Goal: Information Seeking & Learning: Check status

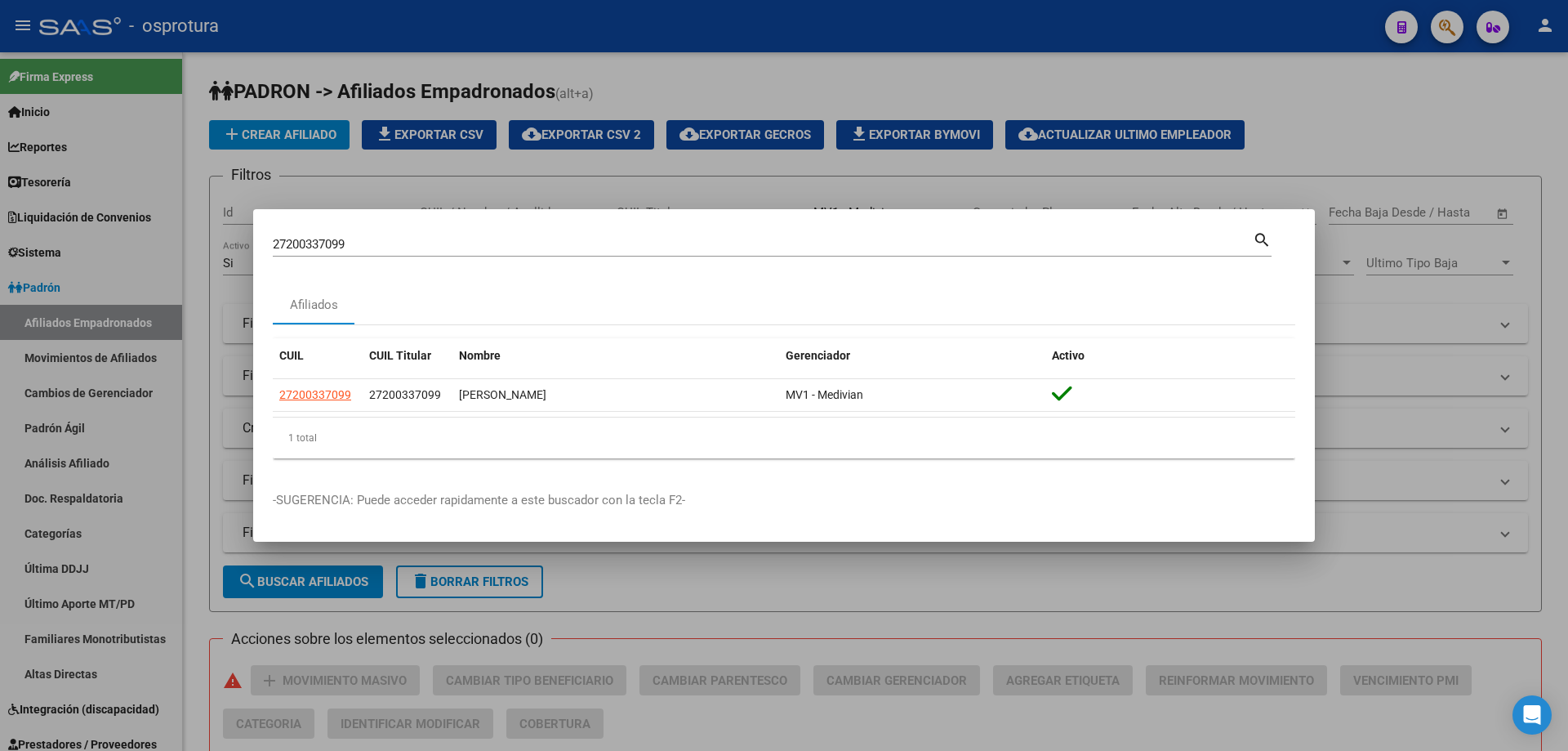
click at [485, 242] on input "27200337099" at bounding box center [763, 244] width 980 height 15
paste input "-20344596-8"
type input "27203445968"
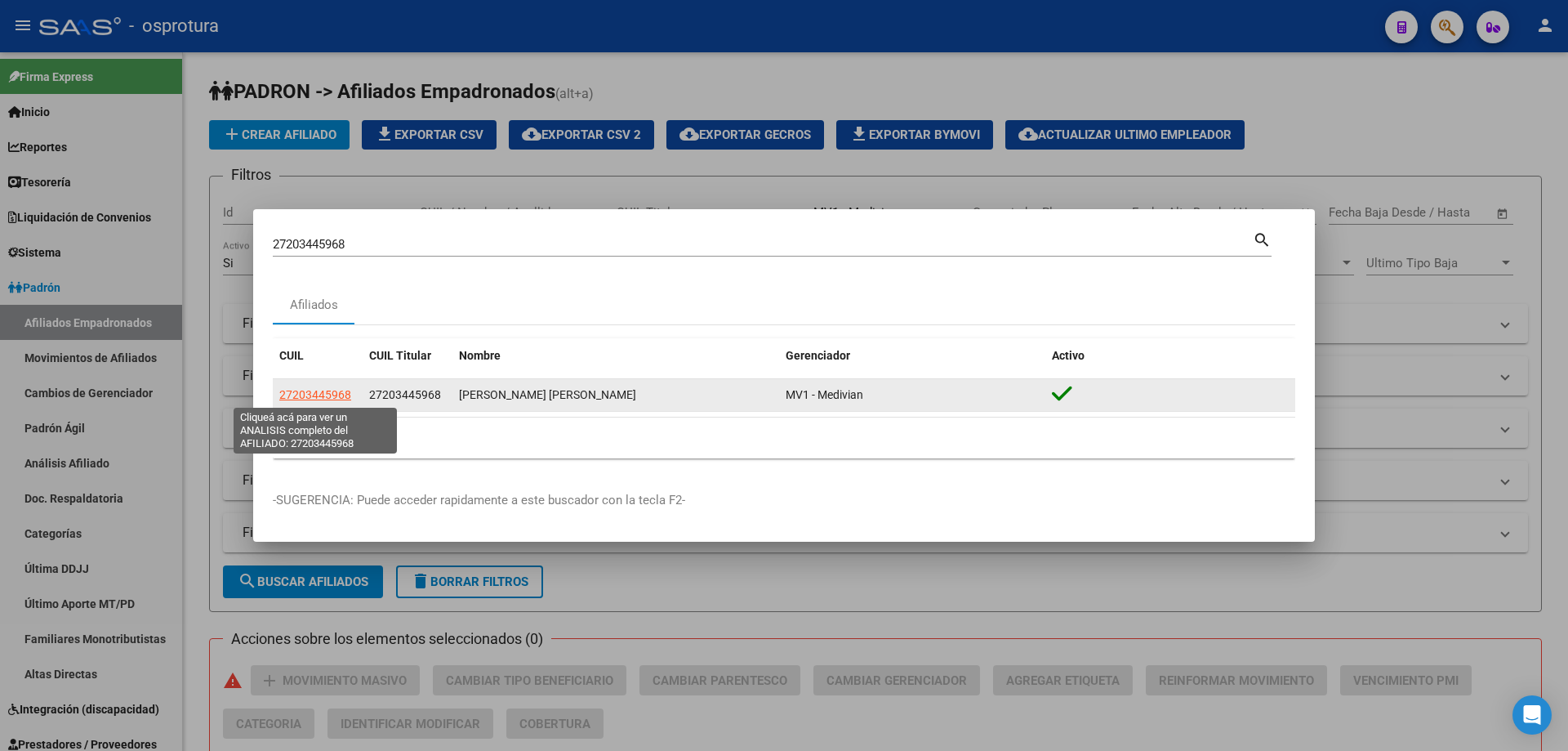
click at [312, 398] on span "27203445968" at bounding box center [315, 394] width 72 height 13
type textarea "27203445968"
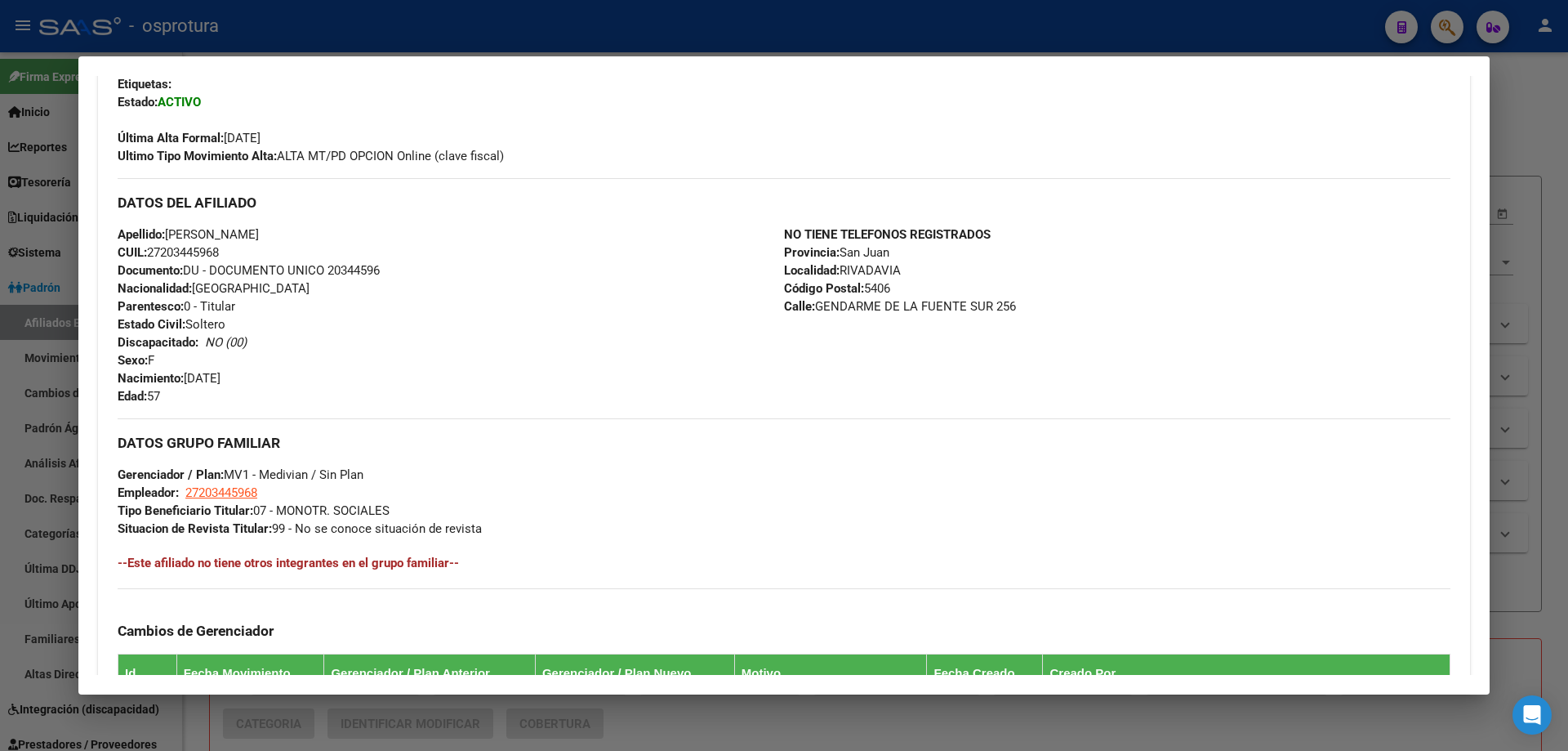
scroll to position [82, 0]
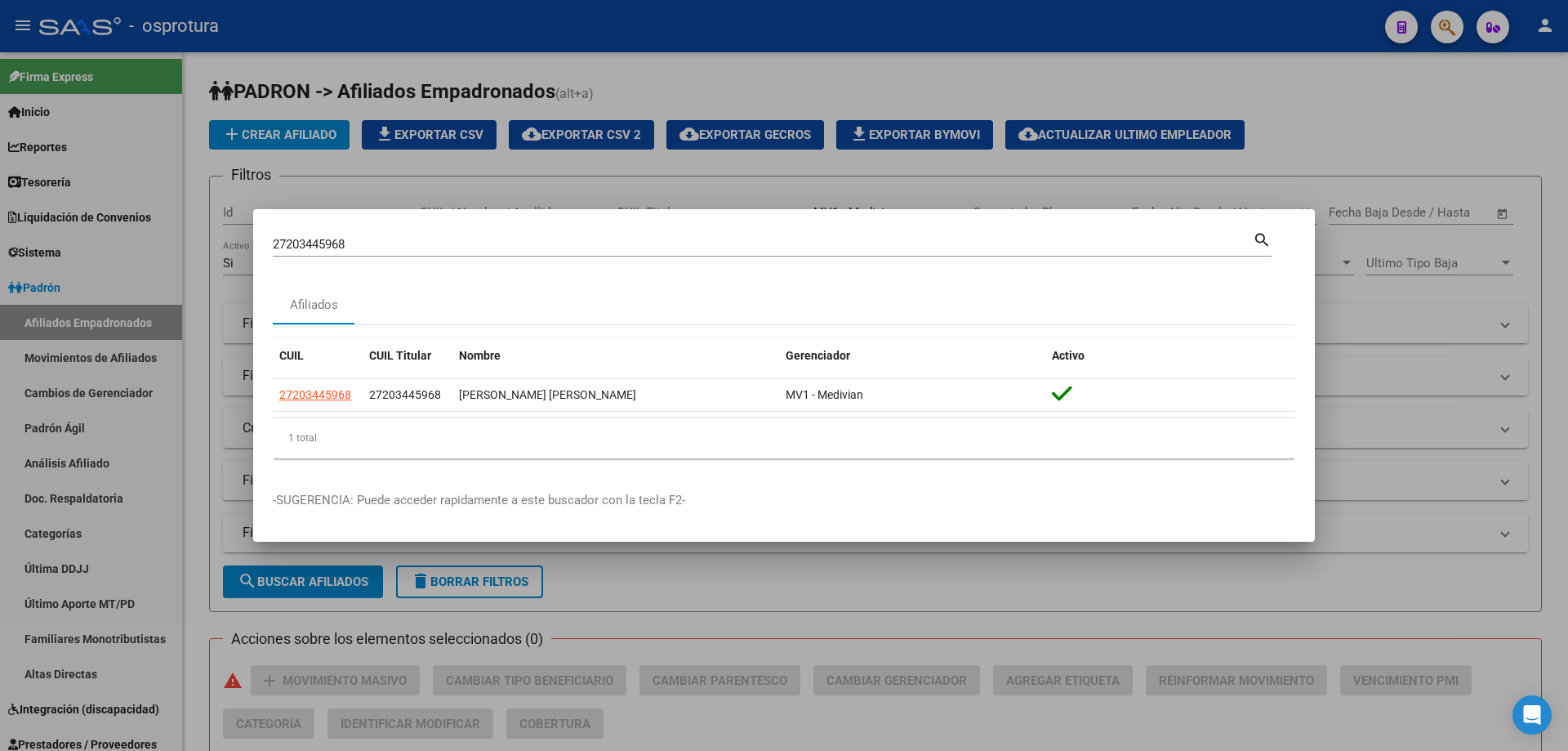
click at [483, 249] on input "27203445968" at bounding box center [763, 244] width 980 height 15
paste input "-20470205-0"
type input "27204702050"
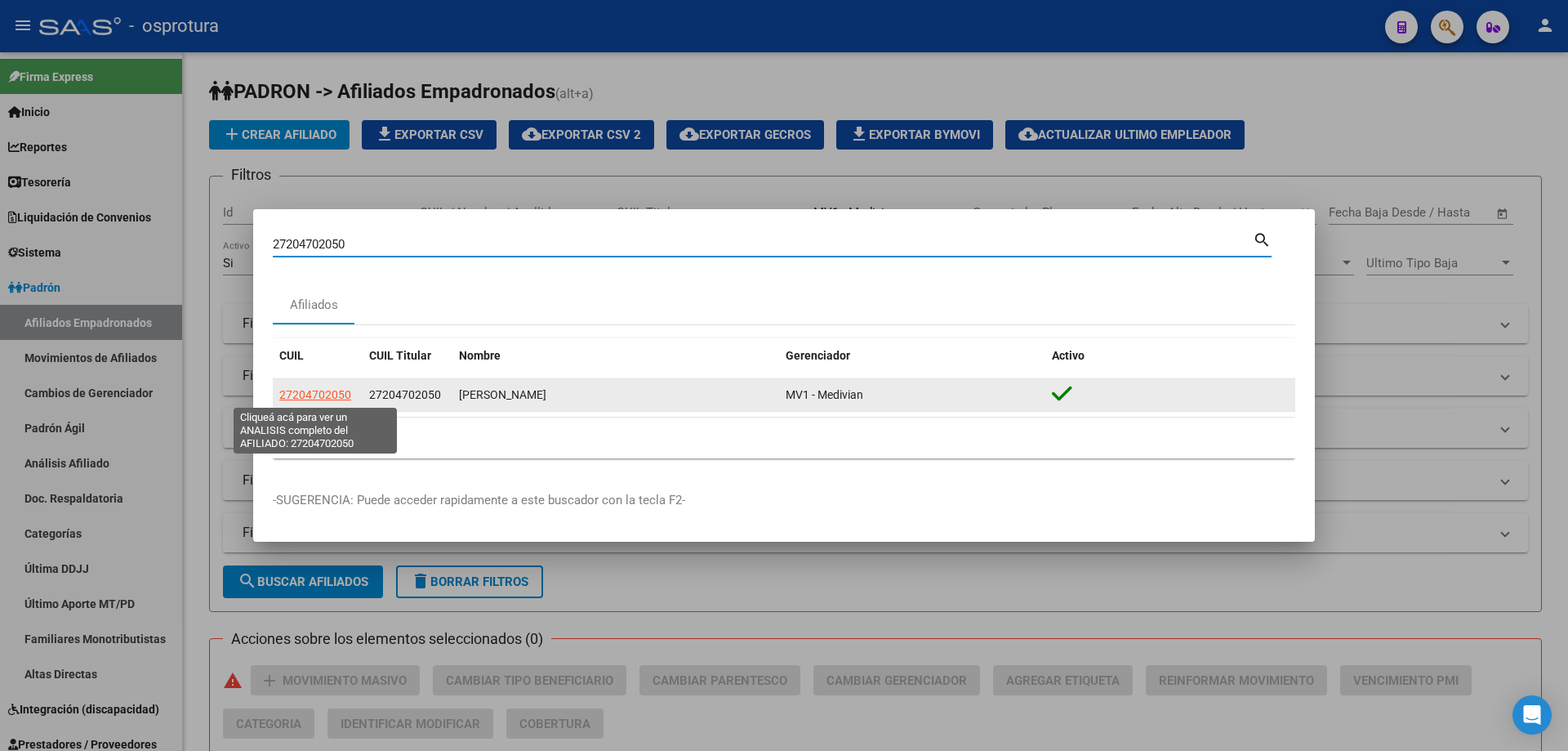
click at [293, 398] on span "27204702050" at bounding box center [315, 394] width 72 height 13
type textarea "27204702050"
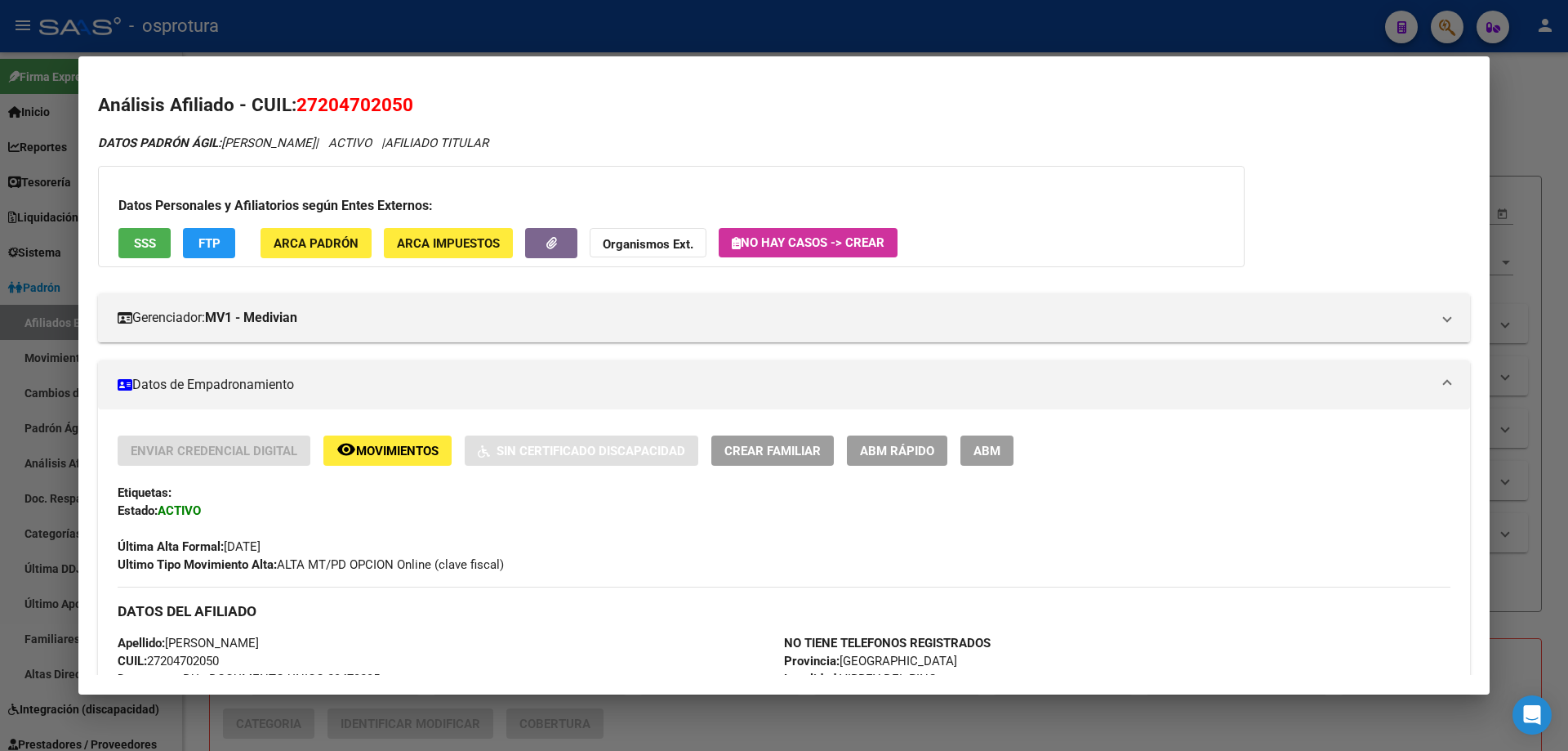
scroll to position [327, 0]
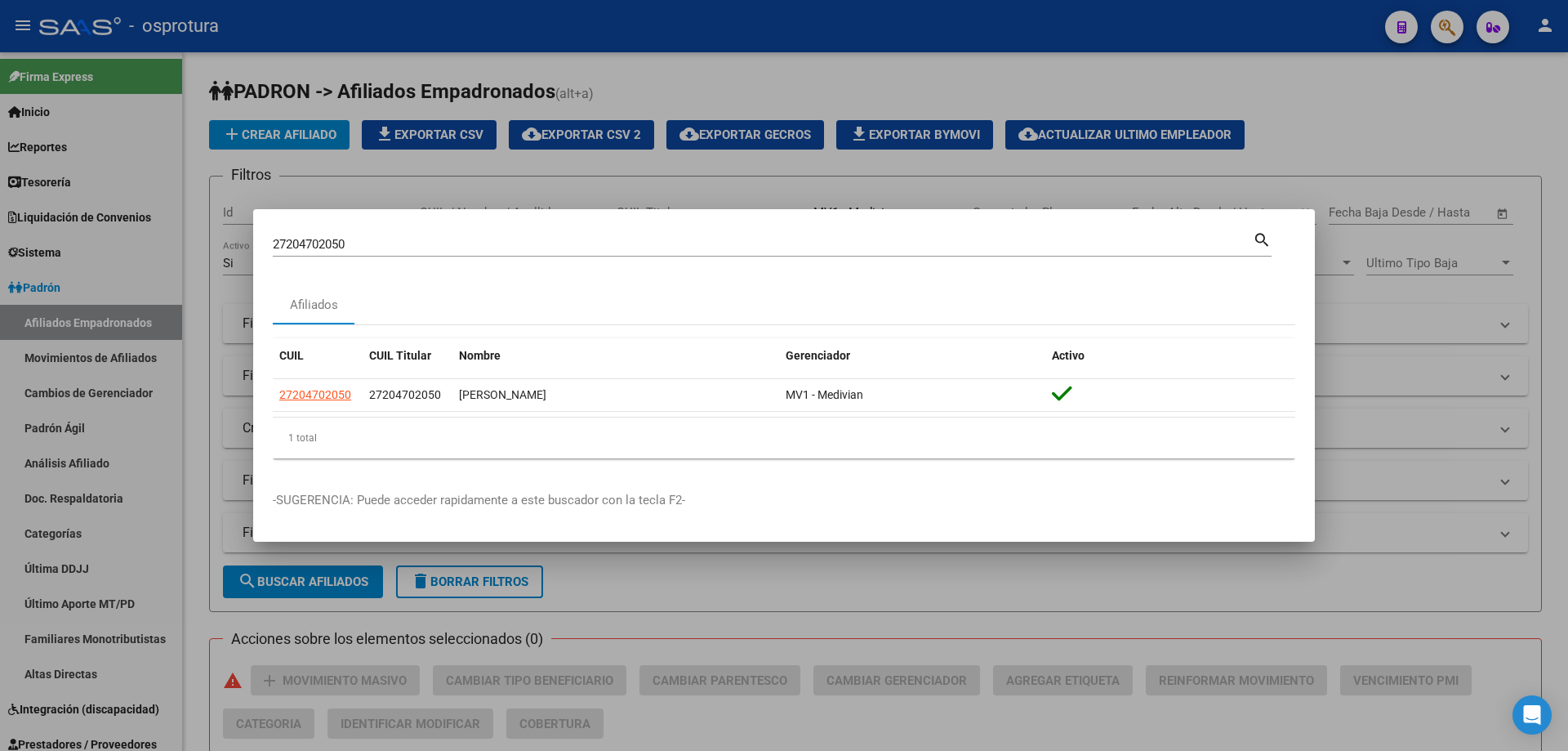
click at [564, 232] on div "27204702050 Buscar (apellido, dni, cuil, [PERSON_NAME], cuit, obra social) sear…" at bounding box center [772, 243] width 999 height 28
click at [568, 238] on input "27204702050" at bounding box center [763, 244] width 980 height 15
paste input "-20549481-8"
type input "27205494818"
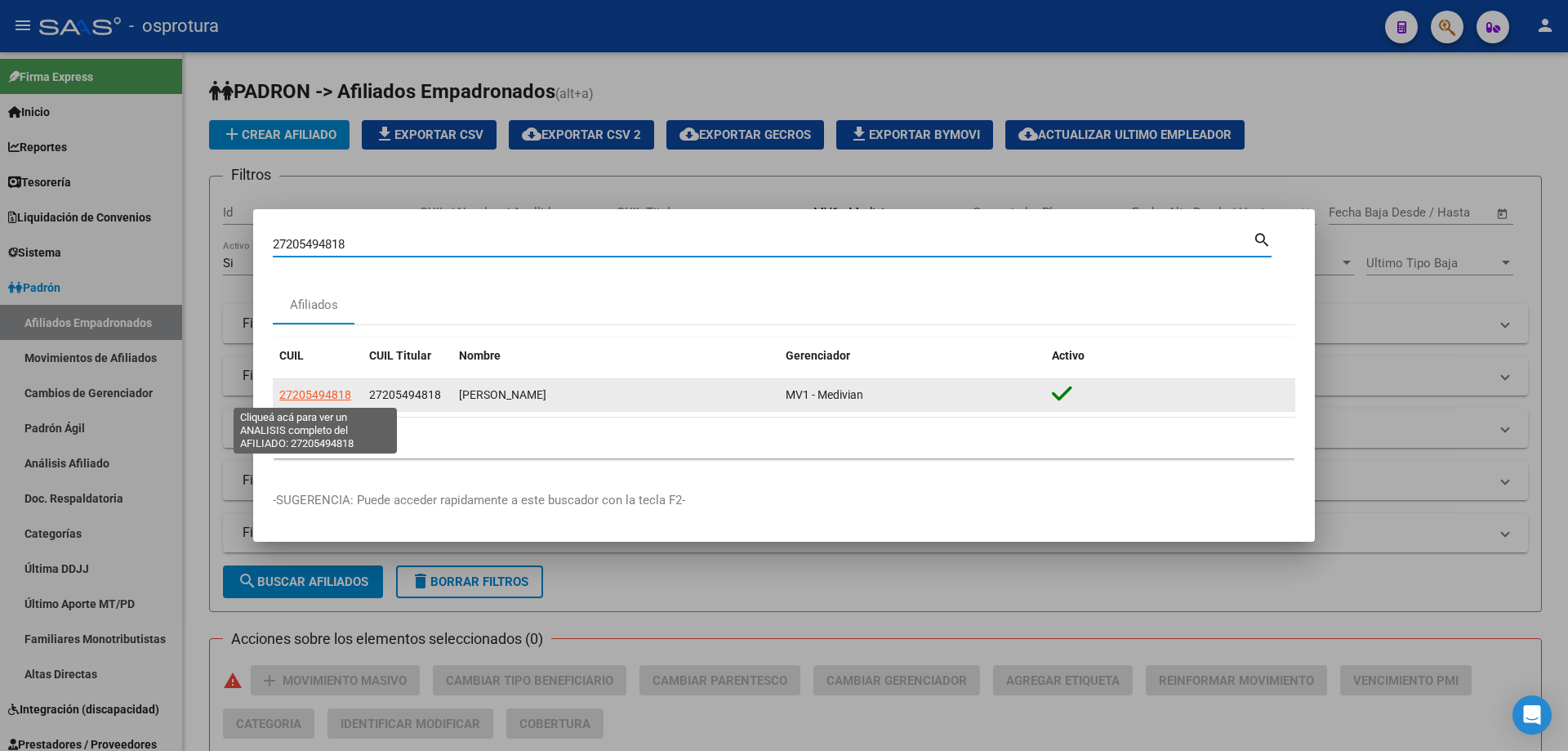
click at [306, 390] on span "27205494818" at bounding box center [315, 394] width 72 height 13
type textarea "27205494818"
